Goal: Go to known website: Access a specific website the user already knows

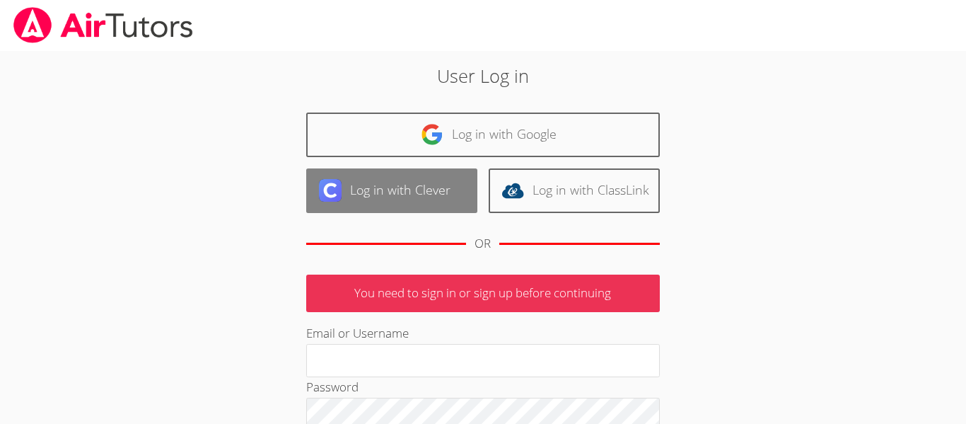
click at [430, 197] on link "Log in with Clever" at bounding box center [391, 190] width 171 height 45
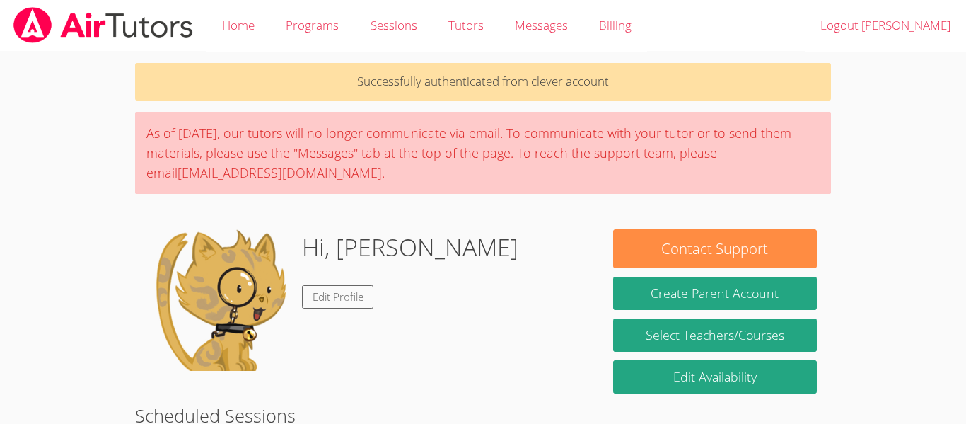
click at [477, 320] on div "Hi, [PERSON_NAME] Edit Profile" at bounding box center [367, 299] width 436 height 141
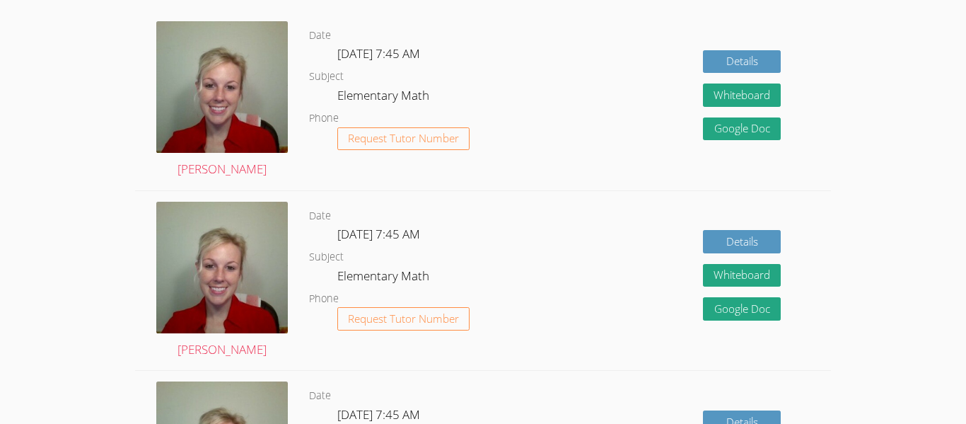
scroll to position [481, 0]
